Goal: Register for event/course

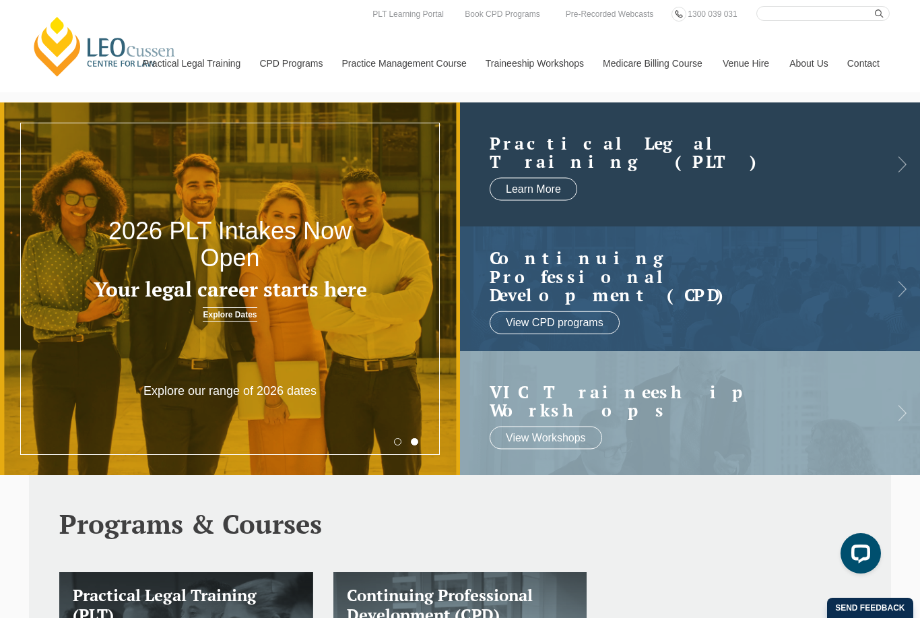
click at [587, 170] on h2 "Practical Legal Training (PLT)" at bounding box center [677, 151] width 374 height 37
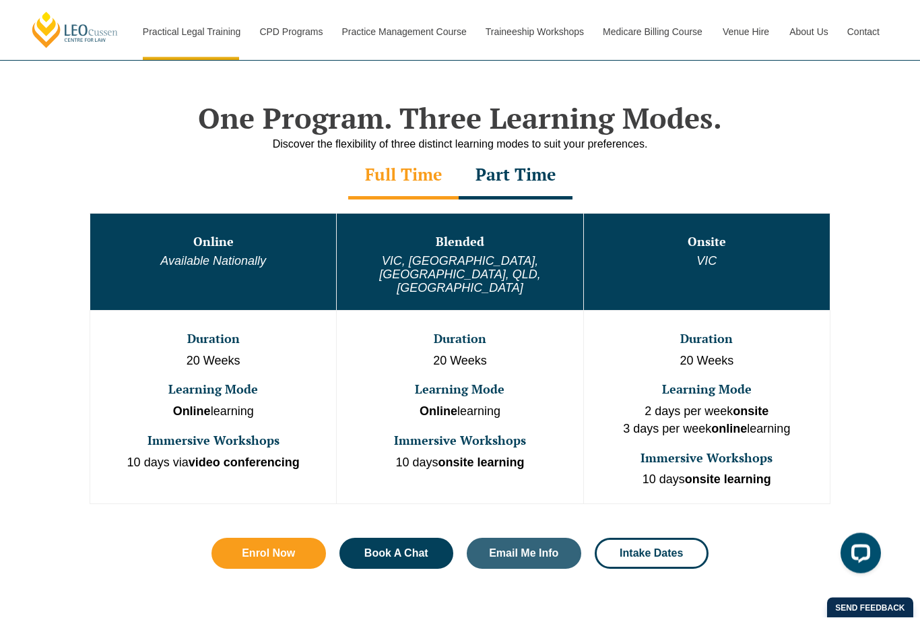
scroll to position [624, 0]
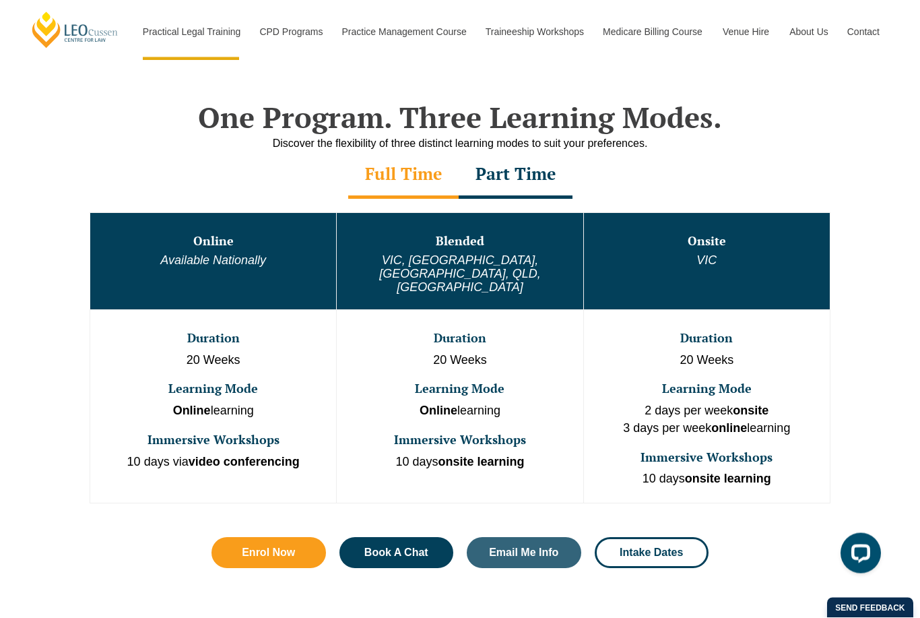
click at [276, 256] on h6 "Available Nationally" at bounding box center [213, 261] width 243 height 13
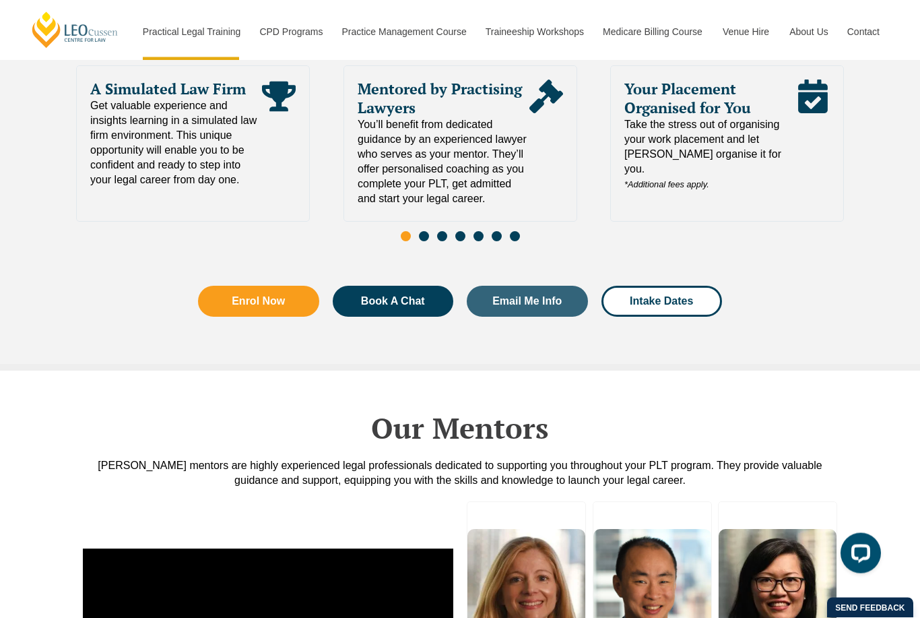
scroll to position [2957, 0]
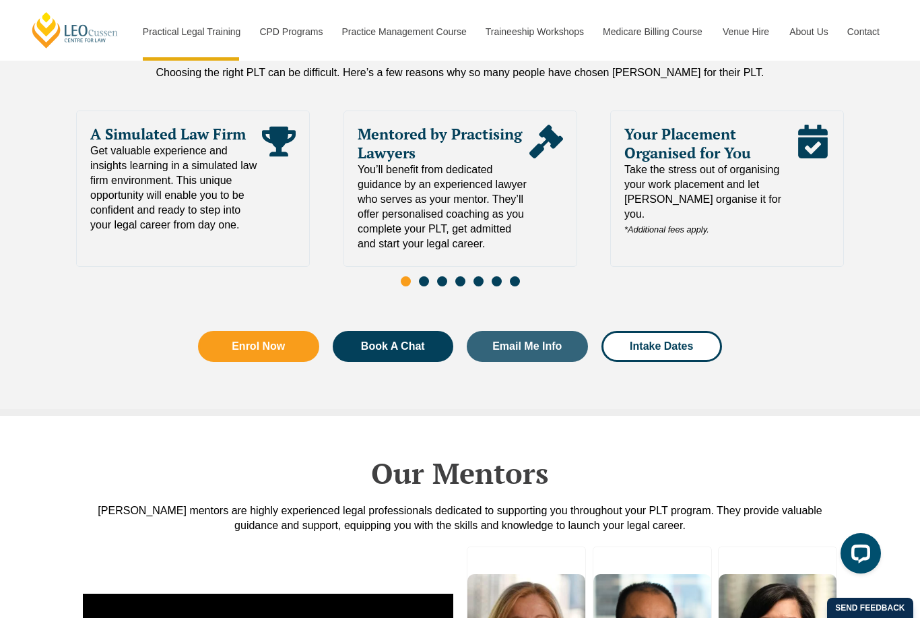
click at [711, 162] on span "Take the stress out of organising your work placement and let Leo Cussen organi…" at bounding box center [710, 199] width 172 height 75
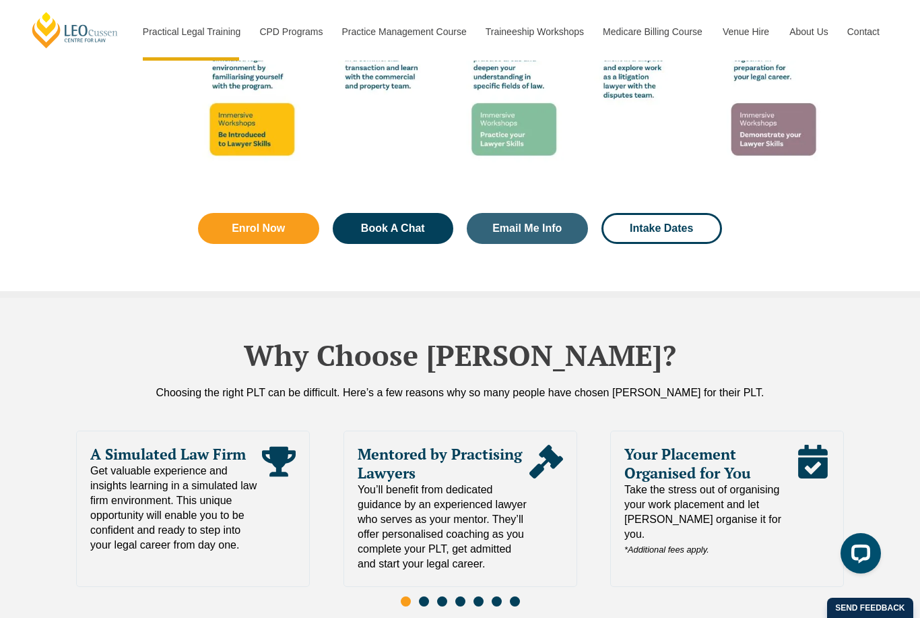
scroll to position [2633, 0]
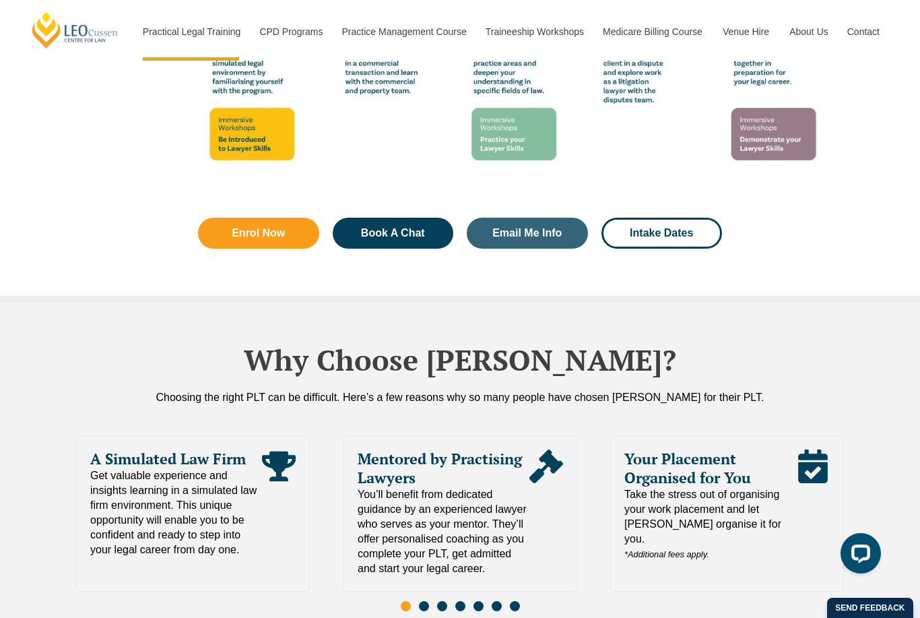
click at [748, 418] on div "Learn Your Way With more than 10 intakes throughout the year and a range of lea…" at bounding box center [460, 526] width 768 height 217
click at [744, 436] on div "Your Placement Organised for You Take the stress out of organising your work pl…" at bounding box center [727, 501] width 232 height 130
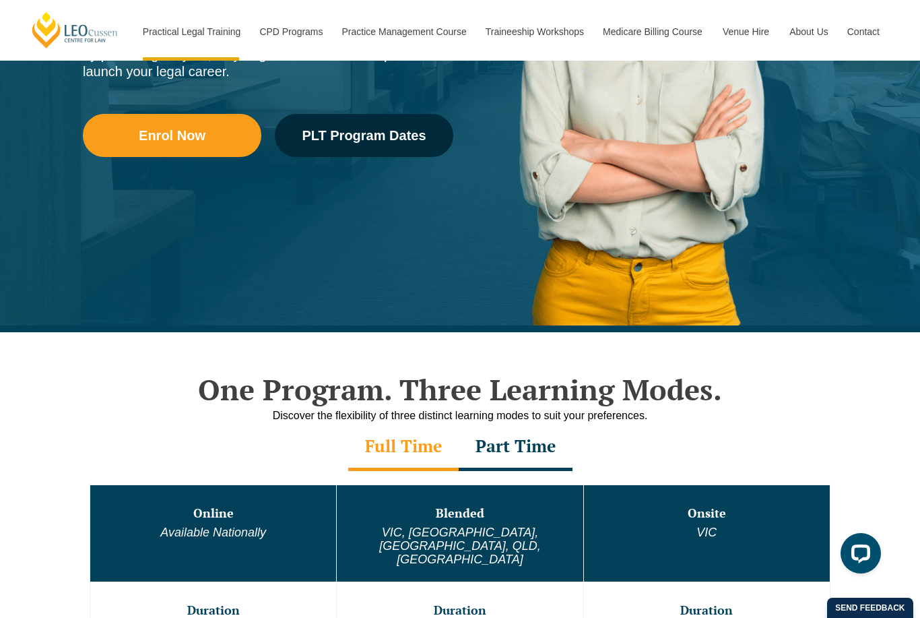
scroll to position [268, 0]
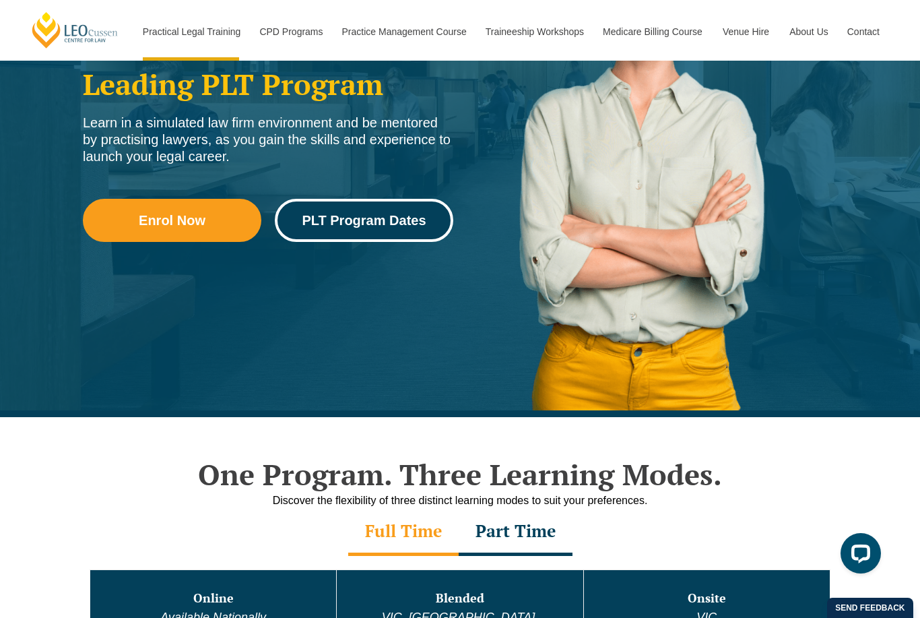
click at [399, 219] on span "PLT Program Dates" at bounding box center [364, 219] width 124 height 13
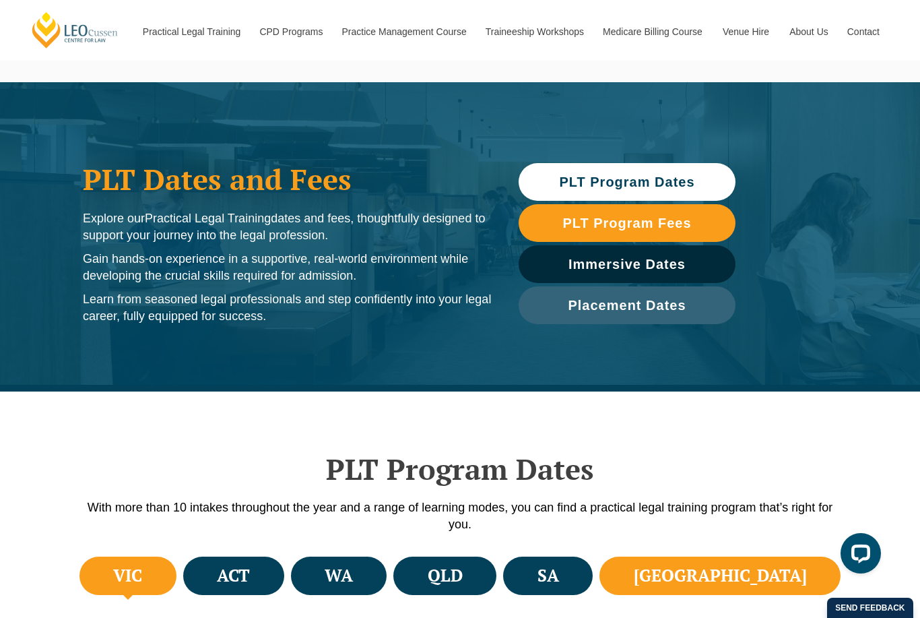
click at [739, 589] on li "[GEOGRAPHIC_DATA]" at bounding box center [719, 575] width 241 height 38
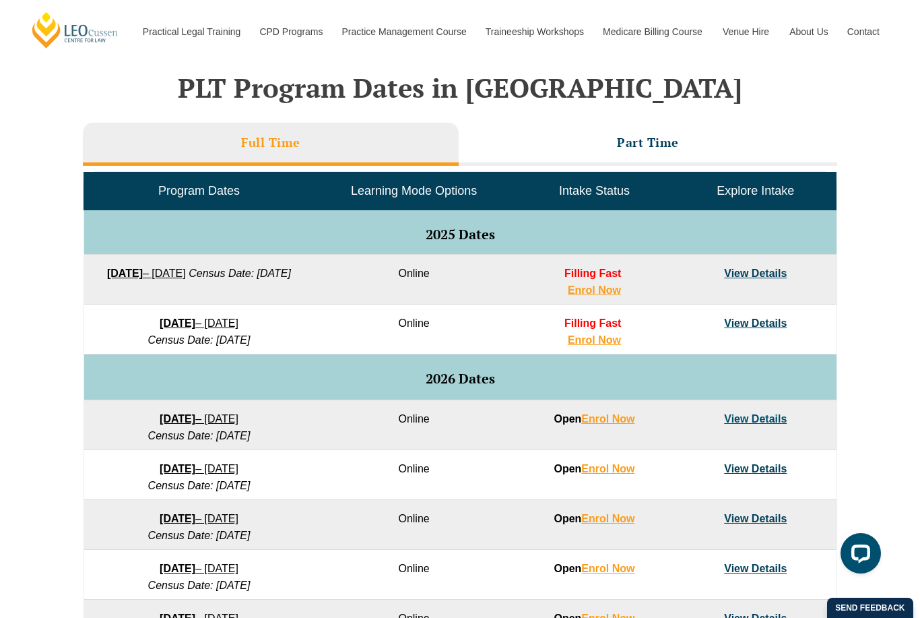
scroll to position [556, 0]
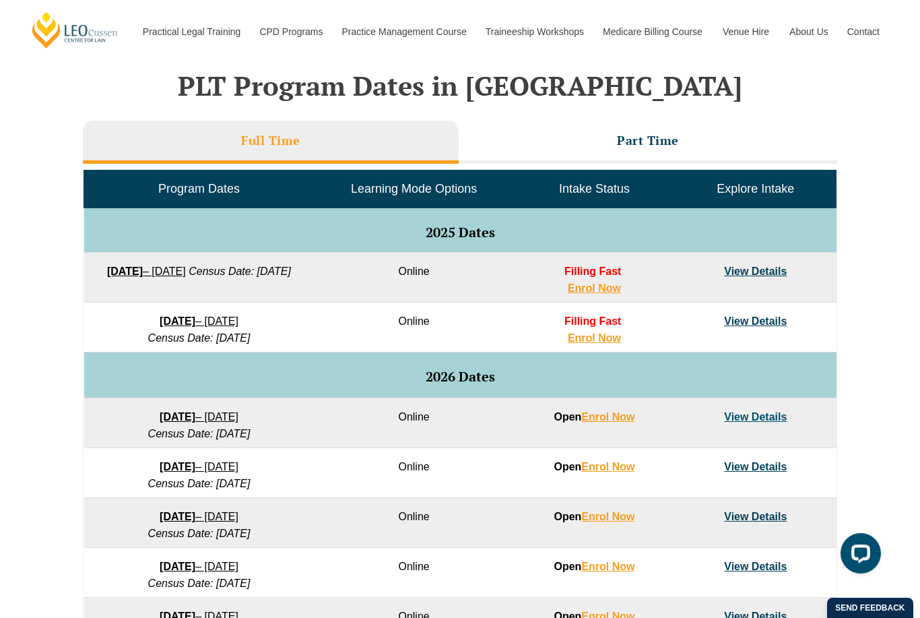
click at [739, 273] on link "View Details" at bounding box center [755, 270] width 63 height 11
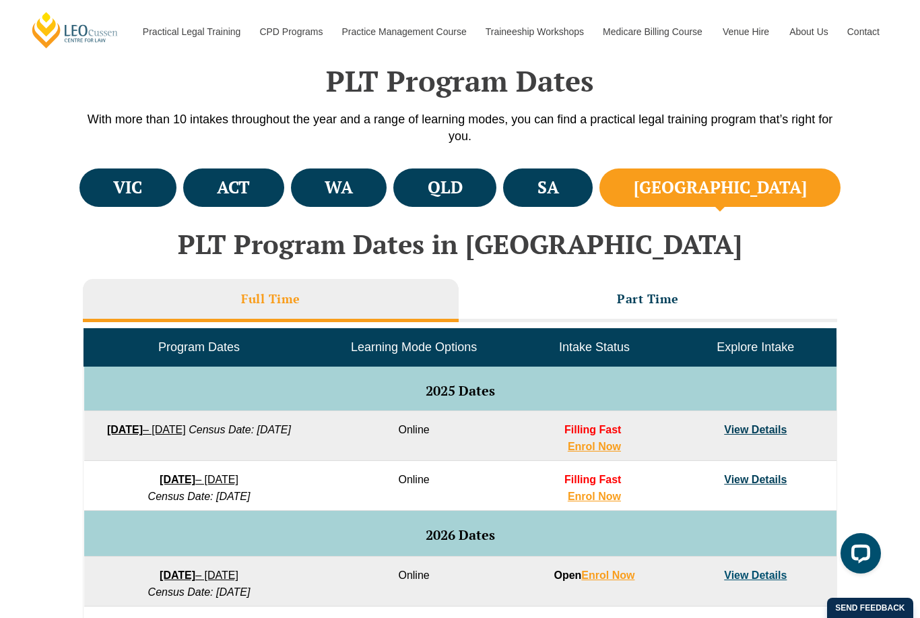
click at [747, 429] on link "View Details" at bounding box center [755, 429] width 63 height 11
